Goal: Transaction & Acquisition: Purchase product/service

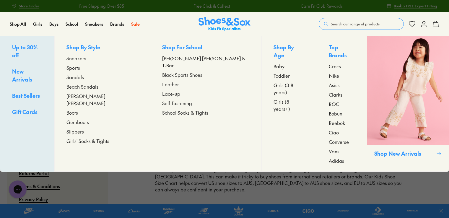
click at [274, 72] on span "Toddler" at bounding box center [282, 75] width 16 height 7
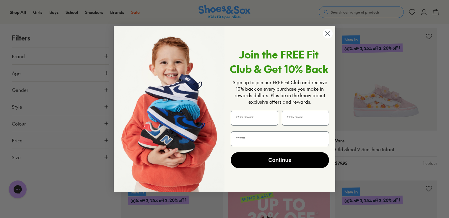
scroll to position [72, 0]
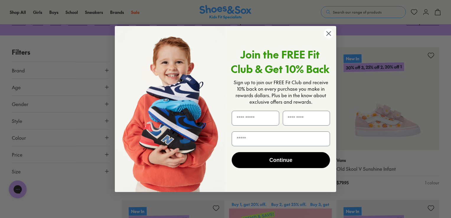
drag, startPoint x: 451, startPoint y: 37, endPoint x: 451, endPoint y: 16, distance: 21.6
click at [329, 34] on icon "Close dialog" at bounding box center [329, 33] width 4 height 4
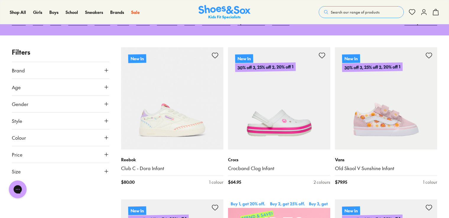
scroll to position [0, 0]
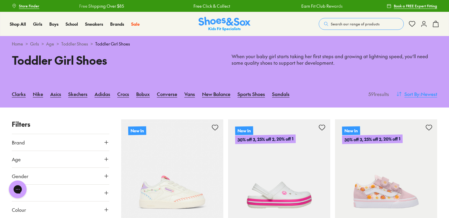
click at [420, 94] on span ": Newest" at bounding box center [429, 93] width 18 height 7
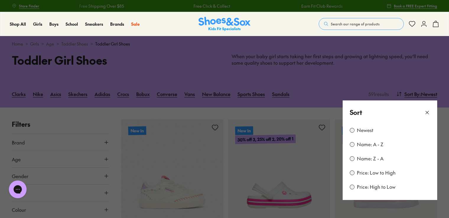
click at [372, 170] on label "Price: Low to High" at bounding box center [376, 173] width 39 height 7
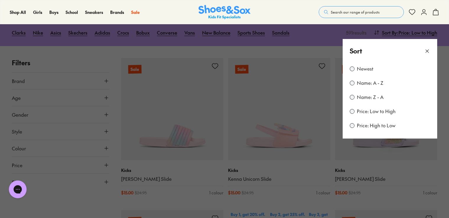
click at [429, 48] on icon at bounding box center [427, 51] width 6 height 6
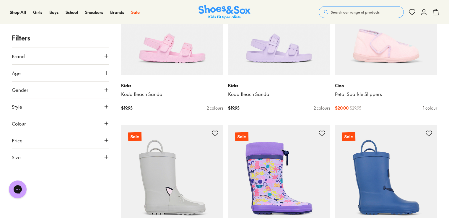
scroll to position [451, 0]
